Goal: Task Accomplishment & Management: Manage account settings

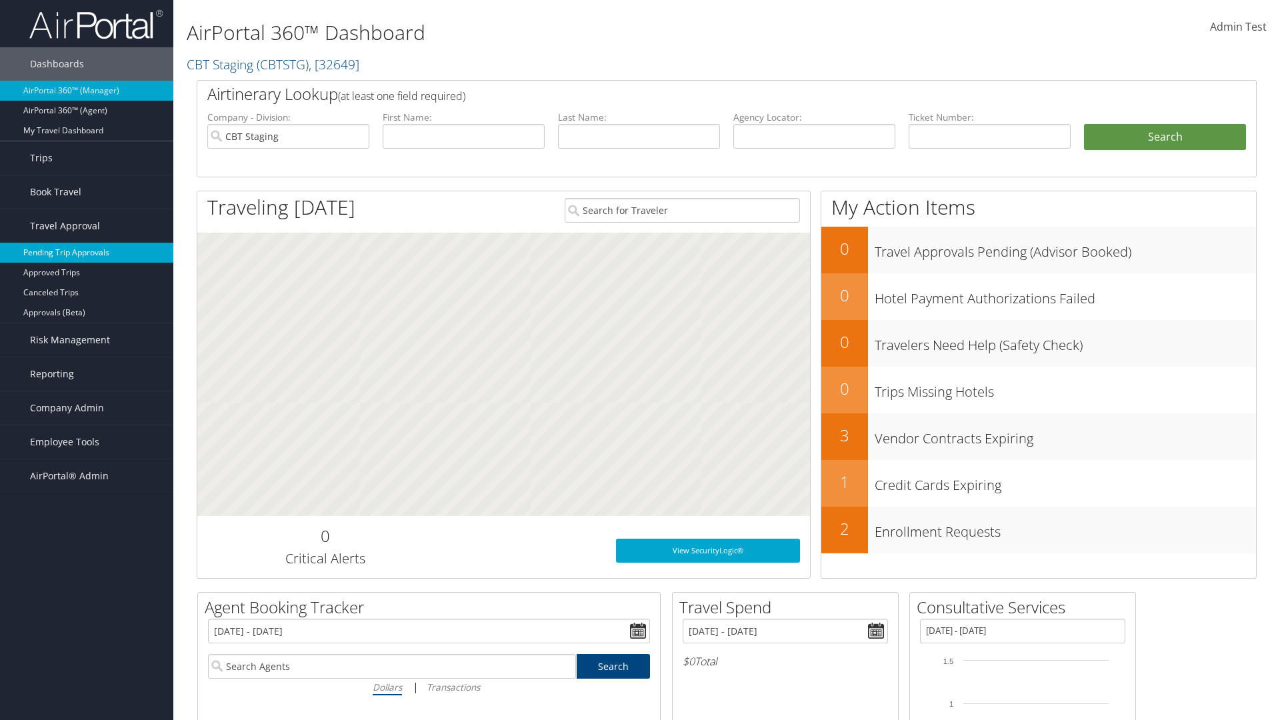
click at [87, 253] on link "Pending Trip Approvals" at bounding box center [86, 253] width 173 height 20
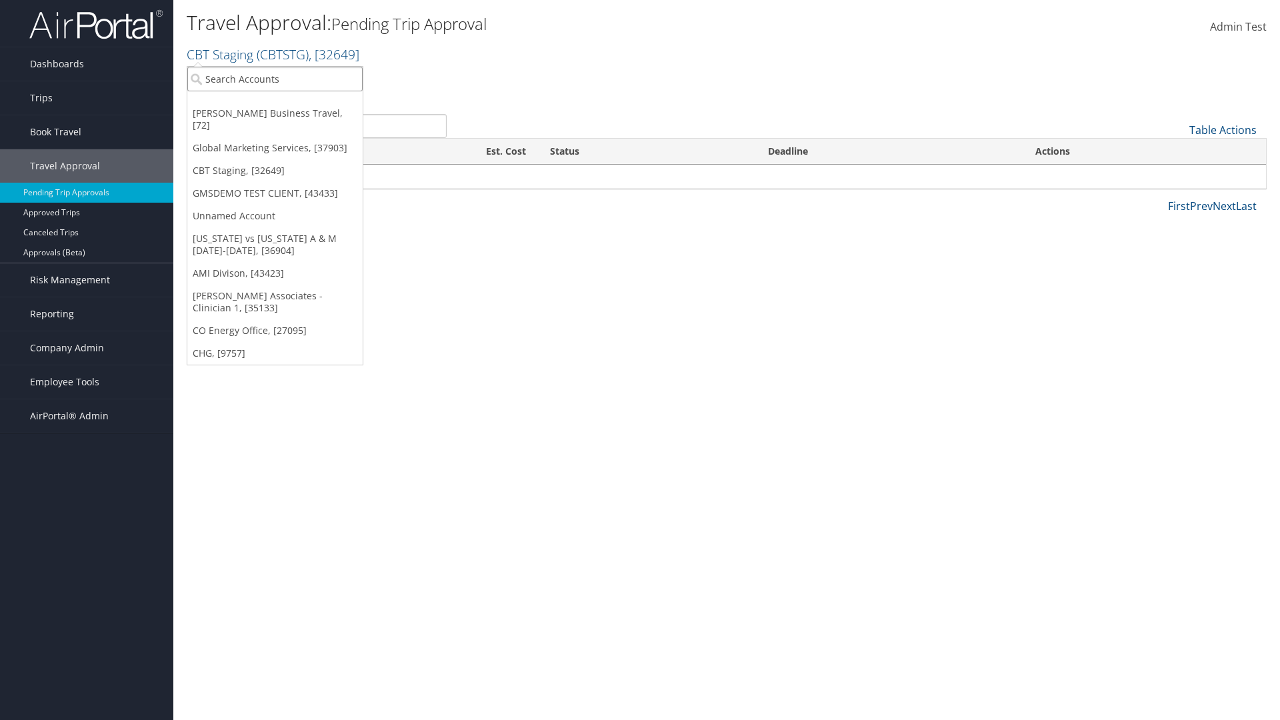
click at [275, 79] on input "search" at bounding box center [274, 79] width 175 height 25
type input "Global Marketing Services"
click at [287, 115] on div "Account" at bounding box center [287, 115] width 215 height 12
